Goal: Task Accomplishment & Management: Use online tool/utility

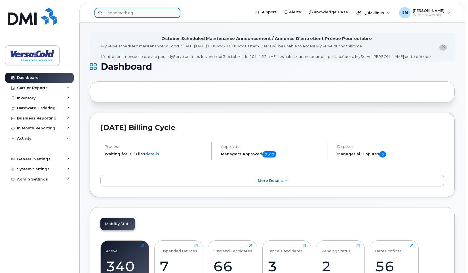
click at [140, 17] on input at bounding box center [137, 13] width 86 height 10
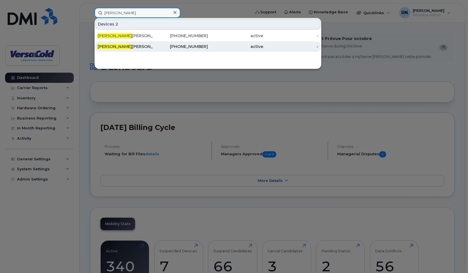
type input "[PERSON_NAME]"
click at [115, 43] on div "[PERSON_NAME]" at bounding box center [124, 46] width 55 height 10
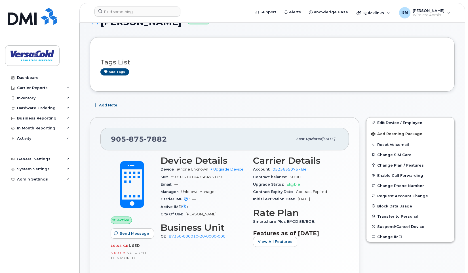
scroll to position [85, 0]
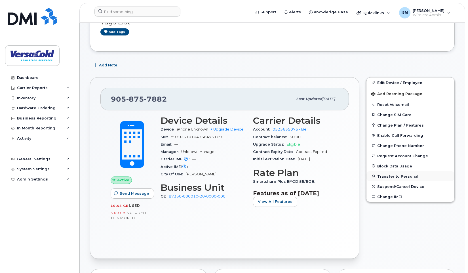
click at [404, 177] on button "Transfer to Personal" at bounding box center [410, 176] width 88 height 10
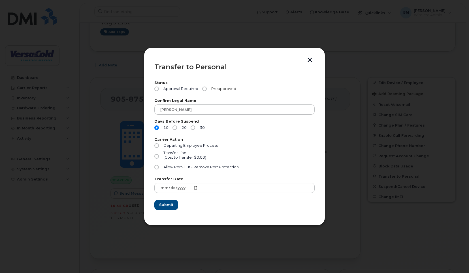
click at [206, 88] on label "Preapproved" at bounding box center [219, 88] width 34 height 5
click at [206, 88] on input "Preapproved" at bounding box center [204, 88] width 5 height 5
radio input "true"
click at [183, 144] on span "Departing Employee Process" at bounding box center [191, 145] width 54 height 4
click at [159, 144] on input "Departing Employee Process" at bounding box center [156, 145] width 5 height 5
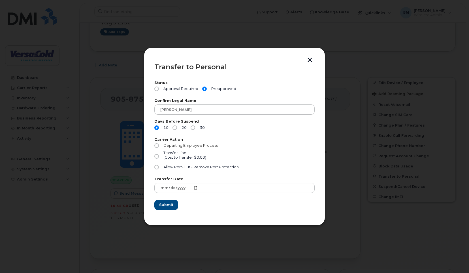
radio input "true"
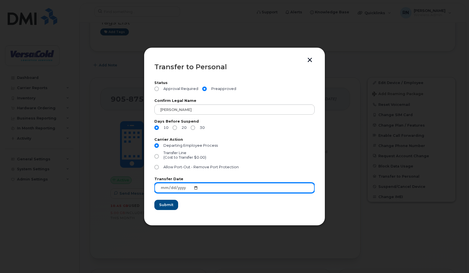
click at [194, 187] on input "2025-09-24" at bounding box center [234, 187] width 160 height 10
type input "2025-09-29"
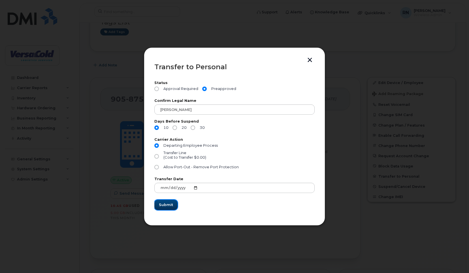
click at [164, 207] on button "Submit" at bounding box center [165, 204] width 23 height 10
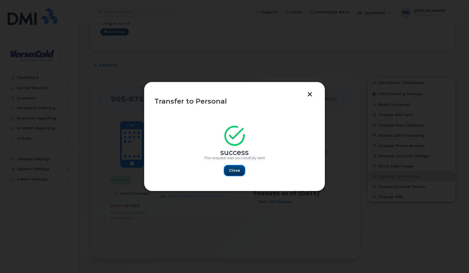
click at [234, 171] on span "Close" at bounding box center [234, 169] width 11 height 5
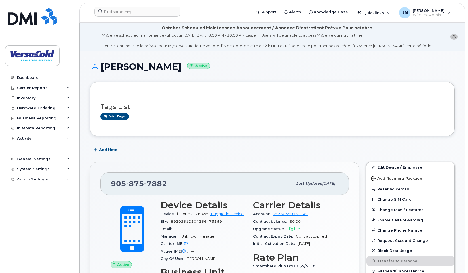
scroll to position [0, 0]
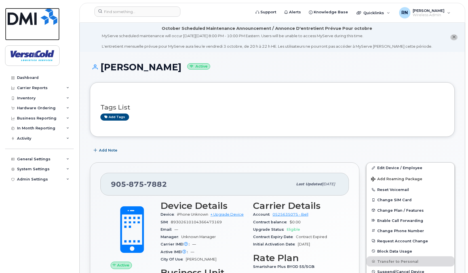
click at [32, 22] on img at bounding box center [33, 16] width 50 height 17
